Goal: Task Accomplishment & Management: Manage account settings

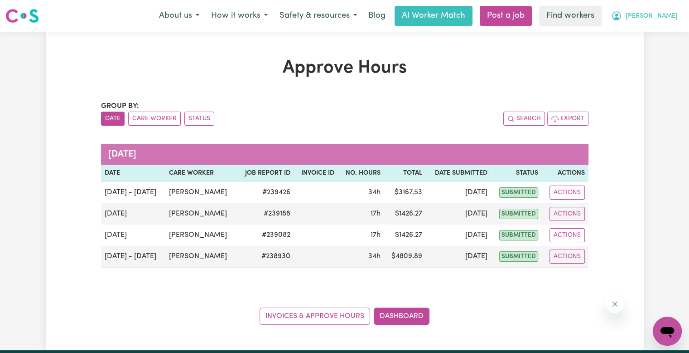
drag, startPoint x: 0, startPoint y: 0, endPoint x: 663, endPoint y: 23, distance: 663.5
click at [663, 23] on button "[PERSON_NAME]" at bounding box center [644, 15] width 78 height 19
click at [658, 46] on link "Logout" at bounding box center [648, 52] width 72 height 17
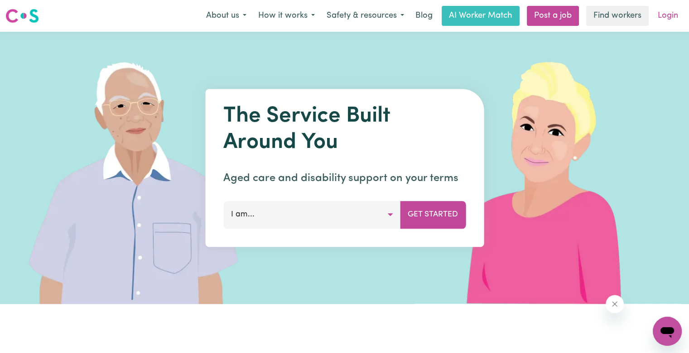
click at [667, 19] on link "Login" at bounding box center [668, 16] width 31 height 20
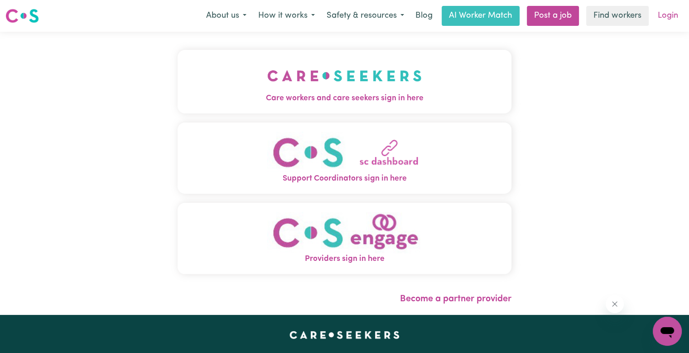
click at [673, 19] on link "Login" at bounding box center [668, 16] width 31 height 20
click at [404, 78] on img "Care workers and care seekers sign in here" at bounding box center [344, 76] width 155 height 34
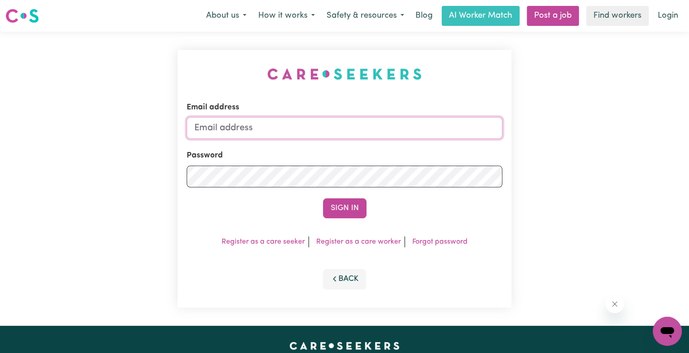
click at [262, 125] on input "Email address" at bounding box center [345, 128] width 316 height 22
type input "superuser~ad"
